Goal: Find specific page/section: Find specific page/section

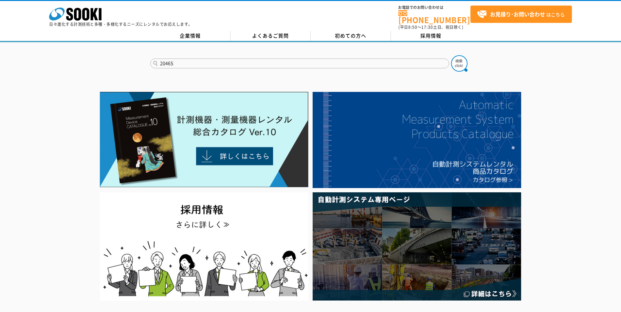
type input "2046S"
click at [451, 55] on button at bounding box center [459, 63] width 16 height 16
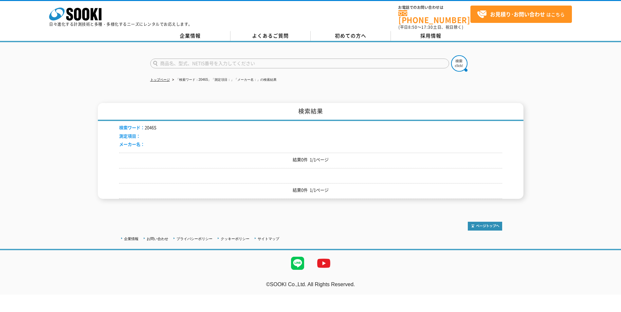
click at [189, 59] on input "text" at bounding box center [299, 64] width 299 height 10
type input "TM-35"
click at [451, 55] on button at bounding box center [459, 63] width 16 height 16
click at [461, 58] on img at bounding box center [459, 63] width 16 height 16
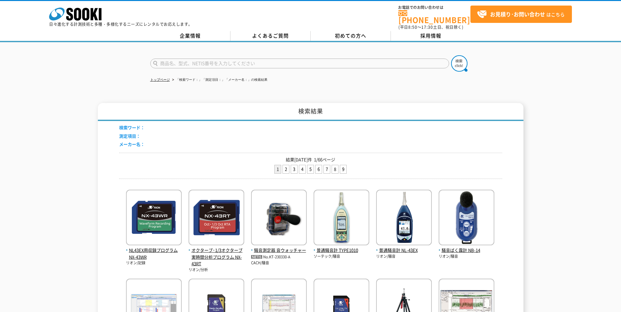
click at [202, 59] on input "text" at bounding box center [299, 64] width 299 height 10
type input "TM-35"
click at [451, 55] on button at bounding box center [459, 63] width 16 height 16
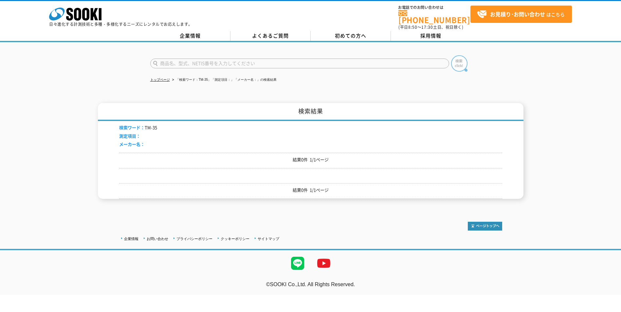
click at [463, 60] on img at bounding box center [459, 63] width 16 height 16
